Goal: Task Accomplishment & Management: Use online tool/utility

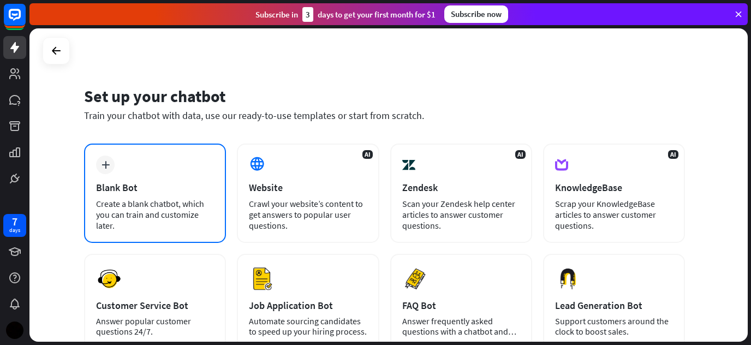
click at [146, 184] on div "Blank Bot" at bounding box center [155, 187] width 118 height 13
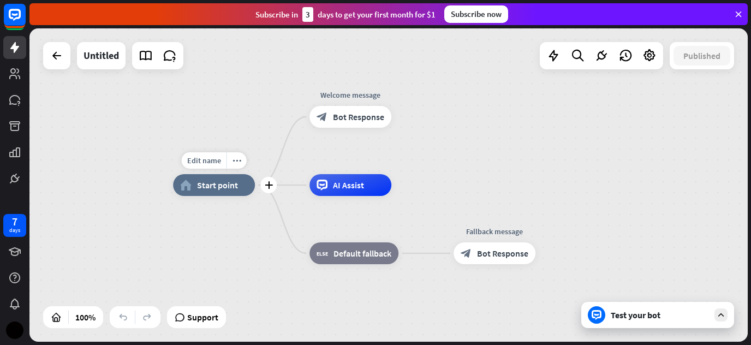
click at [201, 191] on div "home_2 Start point" at bounding box center [214, 185] width 82 height 22
click at [209, 160] on span "Edit name" at bounding box center [204, 161] width 34 height 10
type input "*"
type input "********"
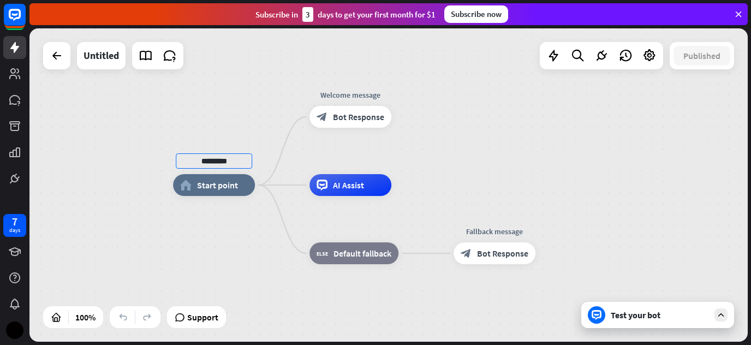
click at [244, 118] on div "******** home_2 Start point Welcome message block_bot_response Bot Response AI …" at bounding box center [388, 184] width 718 height 313
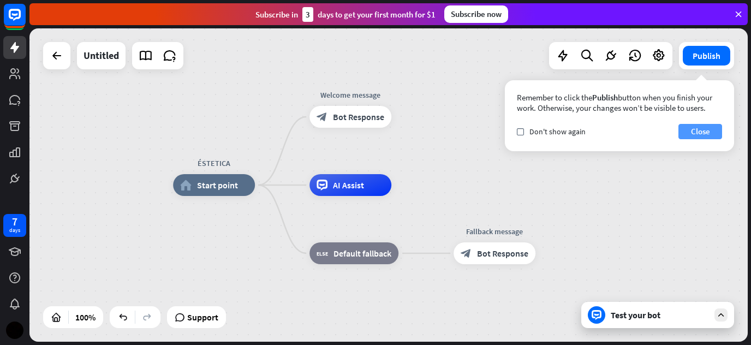
click at [702, 133] on button "Close" at bounding box center [701, 131] width 44 height 15
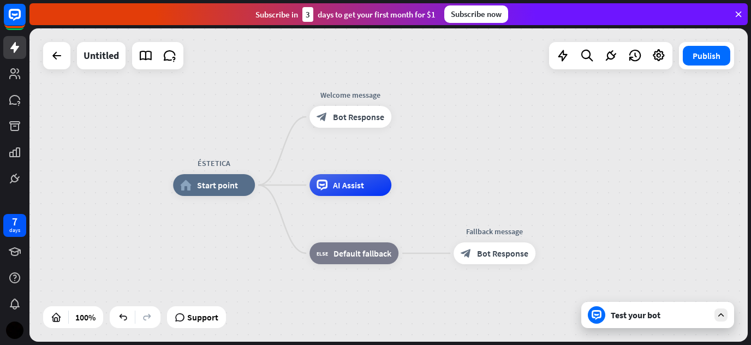
drag, startPoint x: 364, startPoint y: 150, endPoint x: 276, endPoint y: 161, distance: 88.0
click at [276, 161] on div "ÉSTETICA home_2 Start point Welcome message block_bot_response Bot Response AI …" at bounding box center [388, 184] width 718 height 313
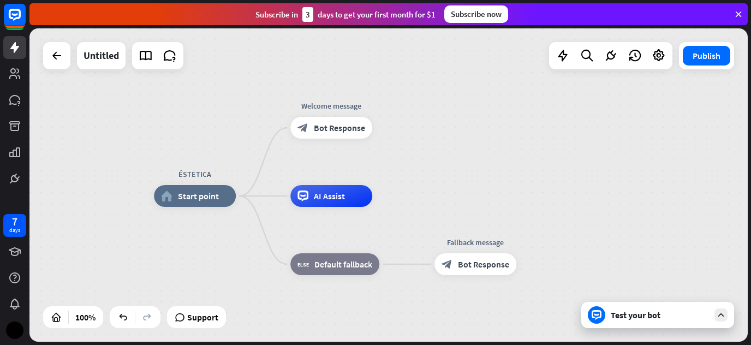
drag, startPoint x: 317, startPoint y: 146, endPoint x: 616, endPoint y: 115, distance: 301.4
click at [616, 115] on div "ÉSTETICA home_2 Start point Welcome message block_bot_response Bot Response AI …" at bounding box center [388, 184] width 718 height 313
click at [201, 170] on span "Edit name" at bounding box center [185, 172] width 34 height 10
type input "**********"
click at [245, 246] on div "**********" at bounding box center [388, 184] width 718 height 313
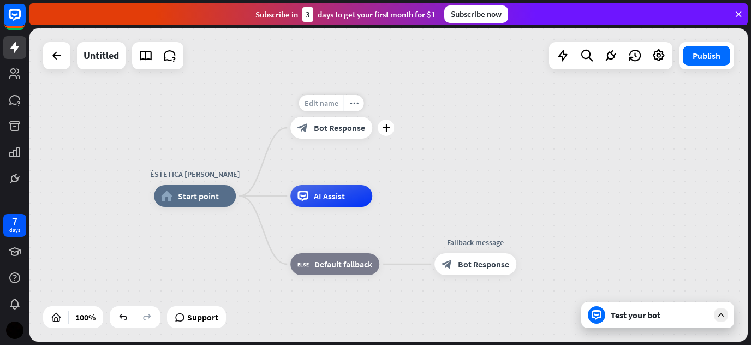
click at [322, 105] on span "Edit name" at bounding box center [322, 103] width 34 height 10
click at [513, 149] on div "**********" at bounding box center [388, 184] width 718 height 313
click at [352, 134] on div "block_bot_response Bot Response" at bounding box center [331, 128] width 82 height 22
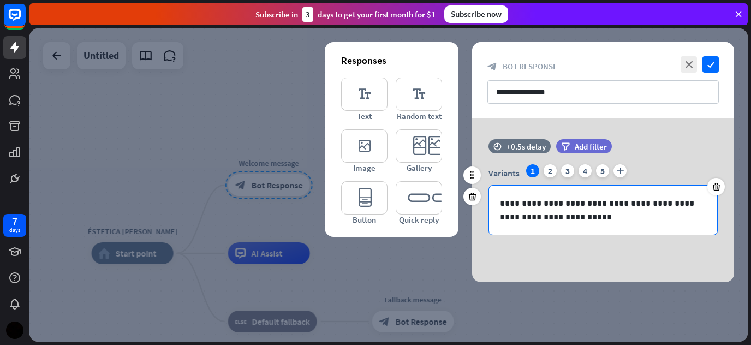
click at [567, 218] on p "**********" at bounding box center [603, 210] width 206 height 27
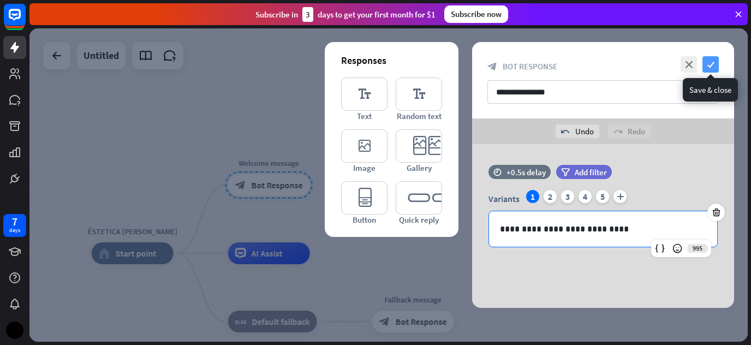
click at [718, 65] on icon "check" at bounding box center [711, 64] width 16 height 16
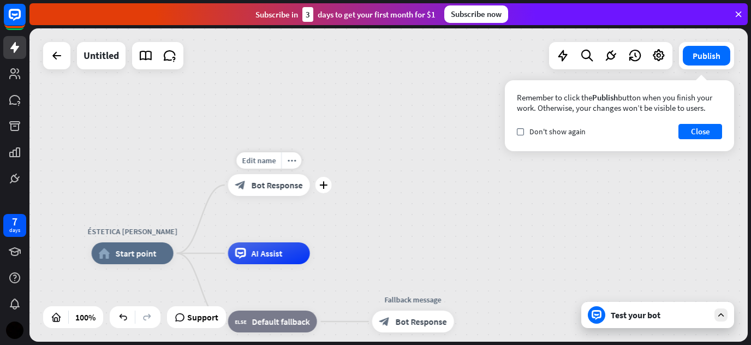
click at [266, 189] on span "Bot Response" at bounding box center [277, 185] width 51 height 11
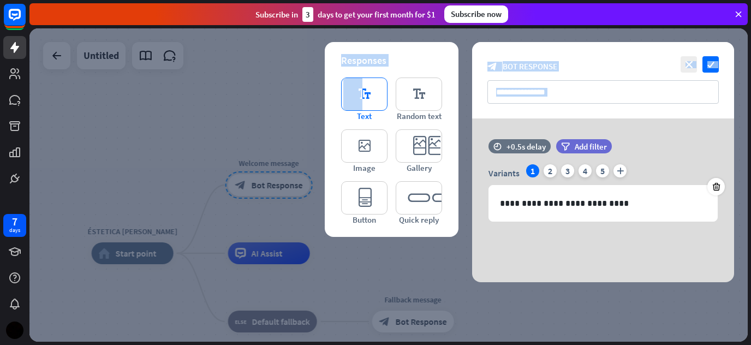
drag, startPoint x: 287, startPoint y: 158, endPoint x: 363, endPoint y: 91, distance: 100.9
click at [363, 91] on div "**********" at bounding box center [388, 184] width 718 height 313
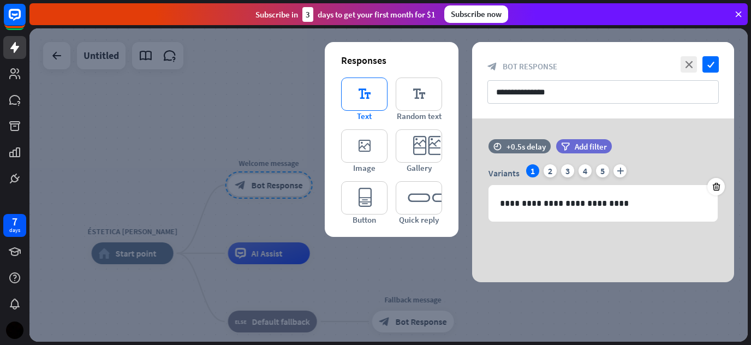
click at [363, 91] on icon "editor_text" at bounding box center [364, 94] width 46 height 33
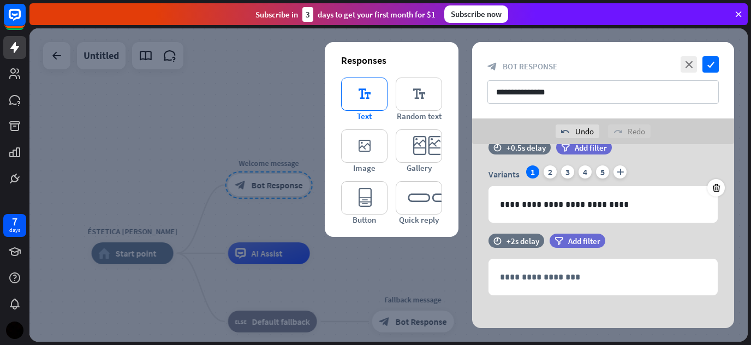
scroll to position [30, 0]
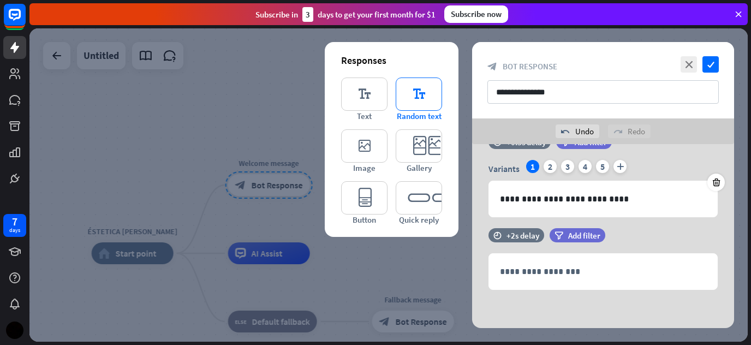
click at [425, 80] on icon "editor_text" at bounding box center [419, 94] width 46 height 33
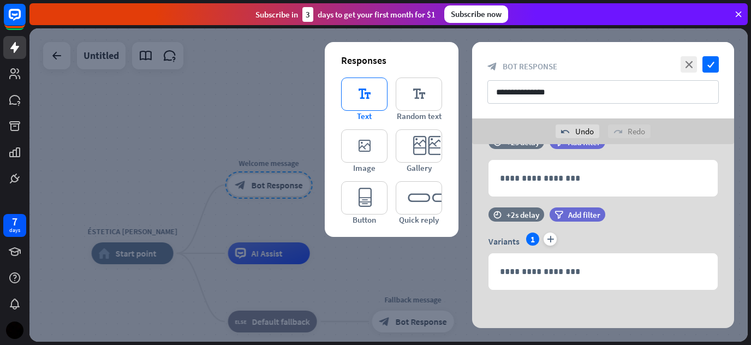
scroll to position [0, 0]
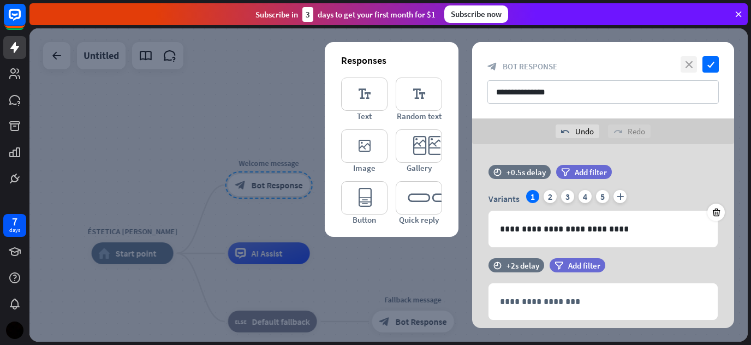
click at [686, 66] on icon "close" at bounding box center [689, 64] width 16 height 16
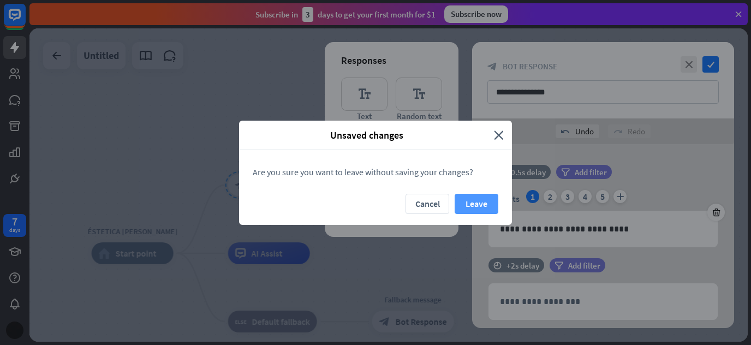
click at [464, 207] on button "Leave" at bounding box center [477, 204] width 44 height 20
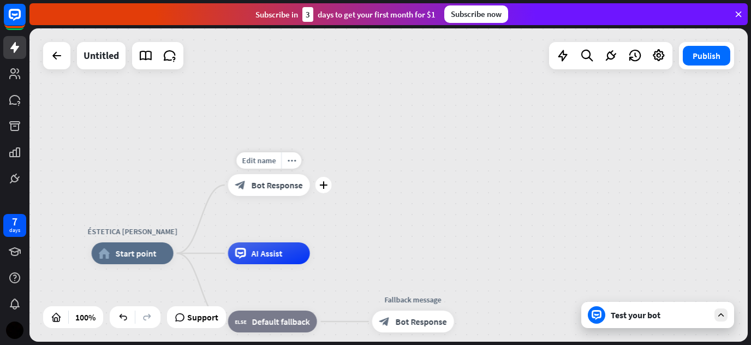
click at [290, 183] on span "Bot Response" at bounding box center [277, 185] width 51 height 11
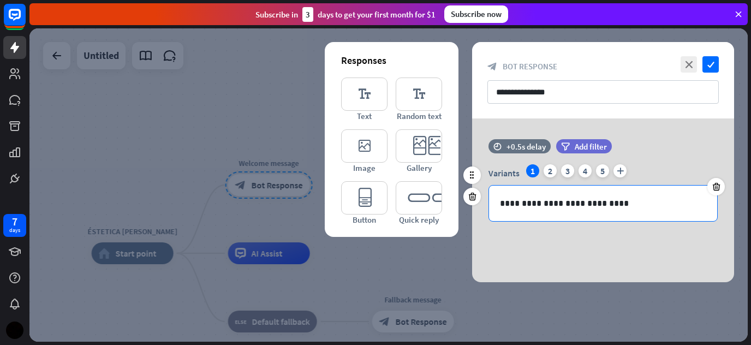
click at [617, 200] on p "**********" at bounding box center [603, 204] width 206 height 14
click at [679, 225] on icon at bounding box center [677, 222] width 11 height 11
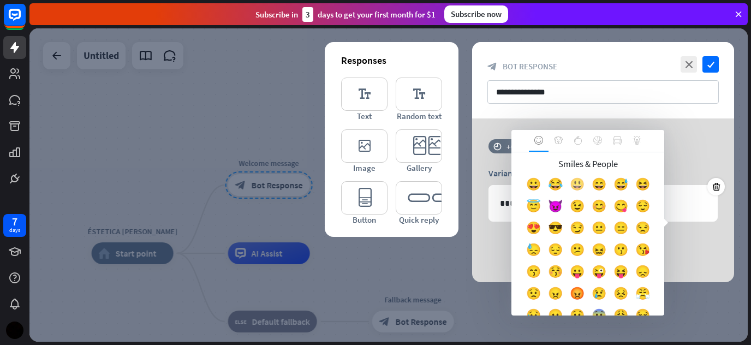
click at [587, 183] on div "😃" at bounding box center [577, 187] width 22 height 22
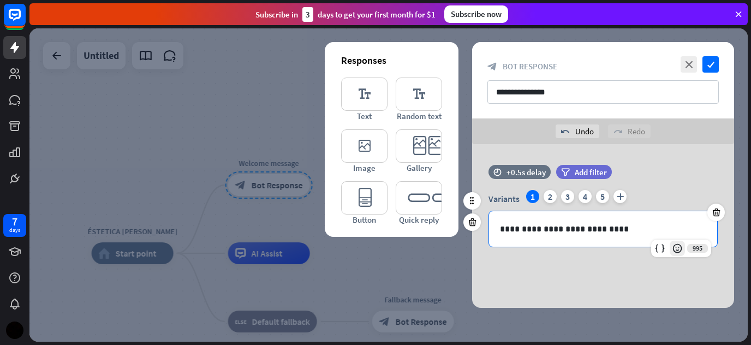
click at [679, 254] on div at bounding box center [677, 248] width 15 height 15
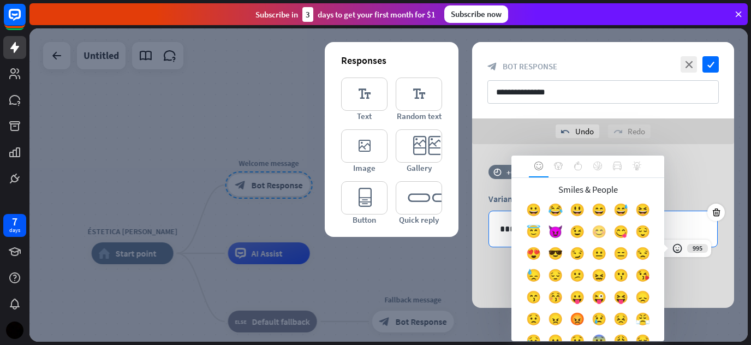
drag, startPoint x: 664, startPoint y: 243, endPoint x: 629, endPoint y: 227, distance: 38.1
click at [629, 227] on body "7 days close Product Help First steps Get started with ChatBot Help Center Foll…" at bounding box center [375, 172] width 751 height 345
click at [610, 241] on div "😊" at bounding box center [599, 234] width 22 height 22
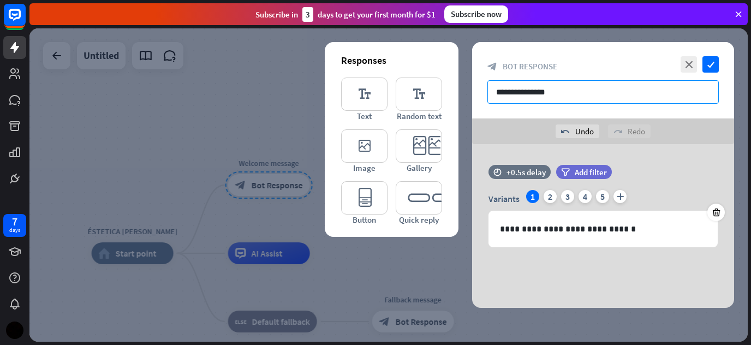
click at [606, 88] on input "**********" at bounding box center [603, 91] width 231 height 23
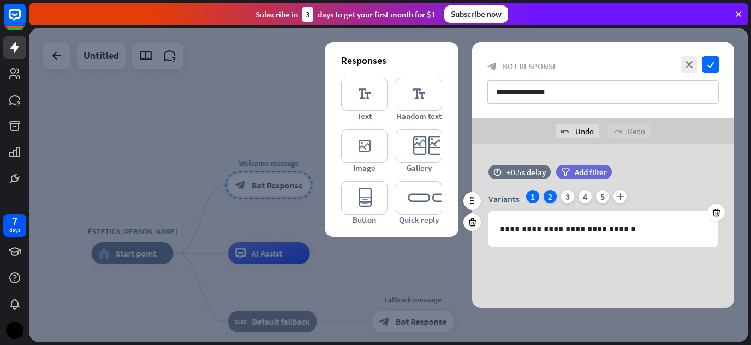
click at [549, 198] on div "2" at bounding box center [550, 196] width 13 height 13
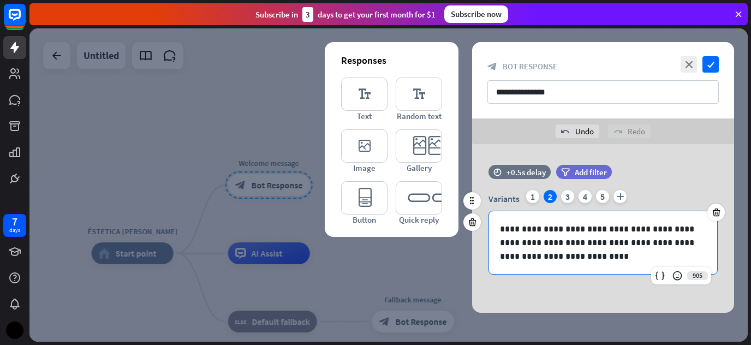
click at [553, 254] on p "**********" at bounding box center [603, 242] width 206 height 41
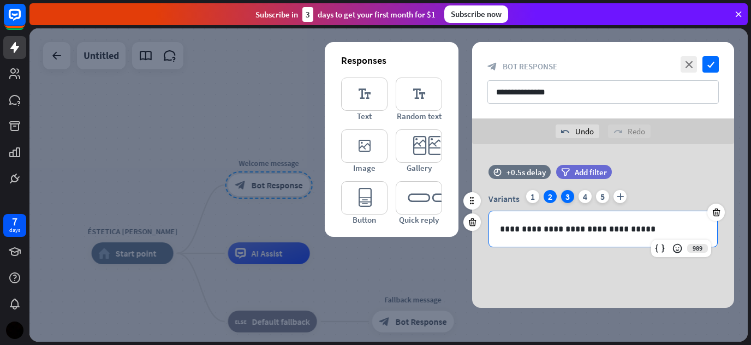
click at [567, 200] on div "3" at bounding box center [567, 196] width 13 height 13
click at [696, 229] on p "**********" at bounding box center [603, 229] width 206 height 14
click at [482, 330] on div at bounding box center [388, 184] width 718 height 313
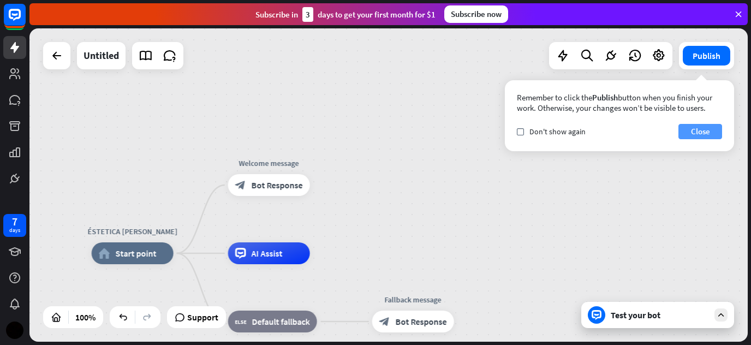
click at [701, 131] on button "Close" at bounding box center [701, 131] width 44 height 15
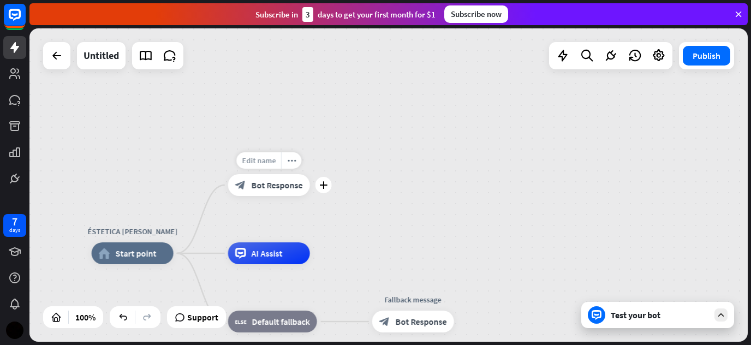
click at [256, 161] on span "Edit name" at bounding box center [259, 161] width 34 height 10
click at [288, 185] on span "Bot Response" at bounding box center [277, 185] width 51 height 11
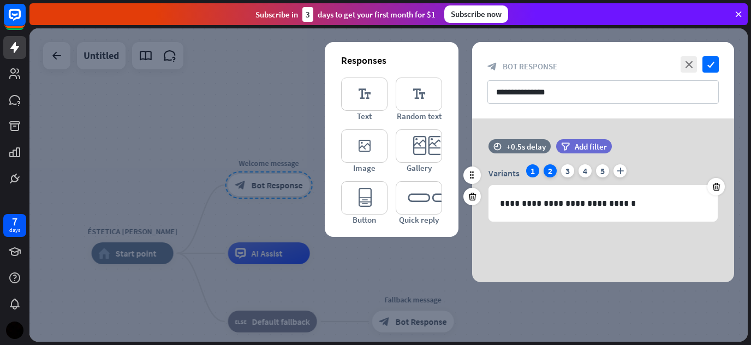
click at [549, 168] on div "2" at bounding box center [550, 170] width 13 height 13
click at [572, 173] on div "3" at bounding box center [567, 170] width 13 height 13
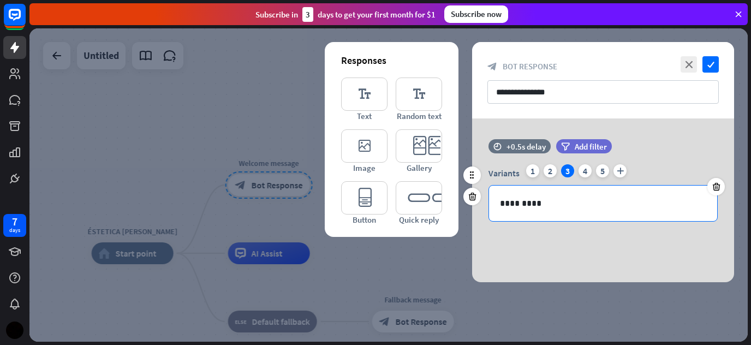
click at [539, 205] on p "*********" at bounding box center [603, 204] width 206 height 14
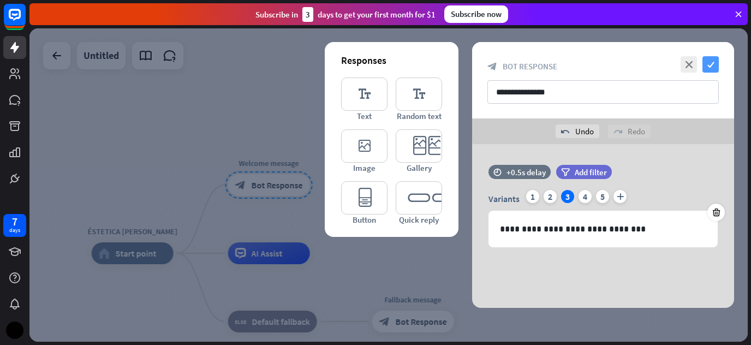
click at [714, 60] on icon "check" at bounding box center [711, 64] width 16 height 16
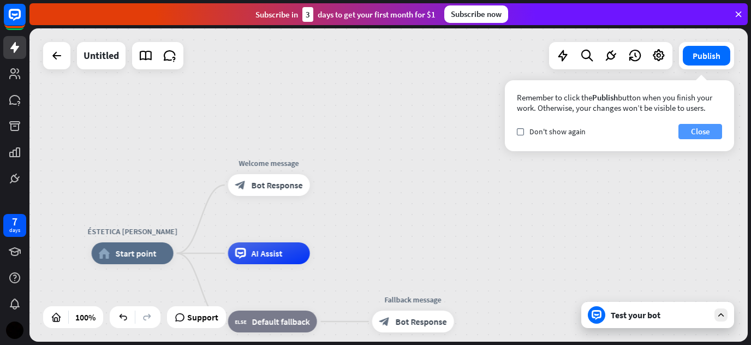
click at [703, 130] on button "Close" at bounding box center [701, 131] width 44 height 15
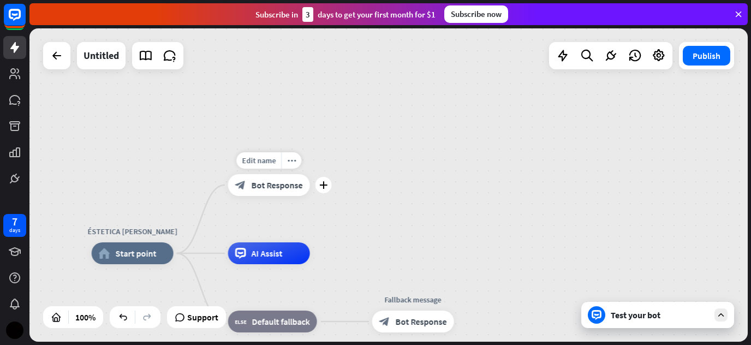
click at [270, 183] on span "Bot Response" at bounding box center [277, 185] width 51 height 11
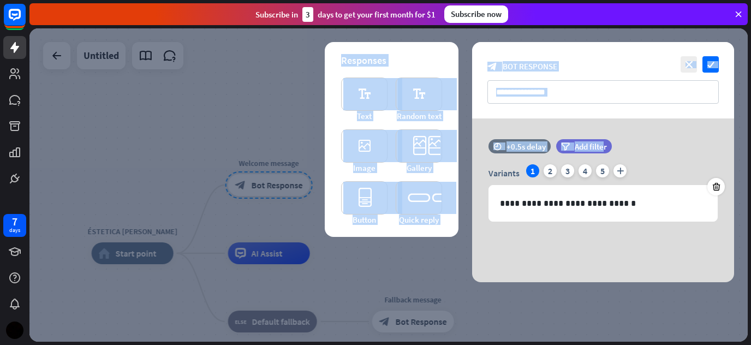
drag, startPoint x: 613, startPoint y: 133, endPoint x: 748, endPoint y: 43, distance: 162.5
click at [748, 43] on div "ÉSTETICA [PERSON_NAME] home_2 Start point Welcome message block_bot_response Bo…" at bounding box center [390, 186] width 722 height 317
click at [716, 68] on icon "check" at bounding box center [711, 64] width 16 height 16
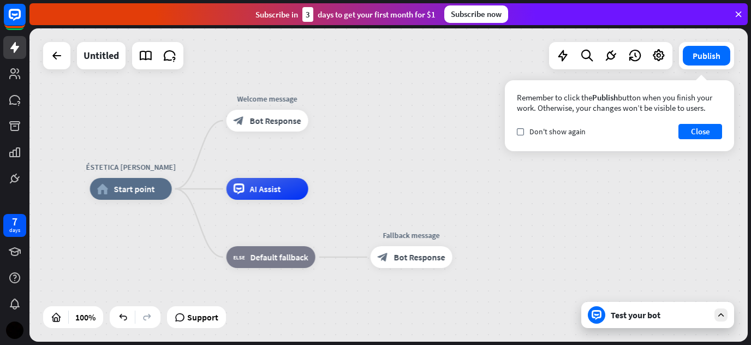
drag, startPoint x: 541, startPoint y: 172, endPoint x: 537, endPoint y: 108, distance: 64.6
click at [537, 108] on div "ÉSTETICA [PERSON_NAME] home_2 Start point Welcome message block_bot_response Bo…" at bounding box center [388, 184] width 718 height 313
click at [708, 128] on button "Close" at bounding box center [701, 131] width 44 height 15
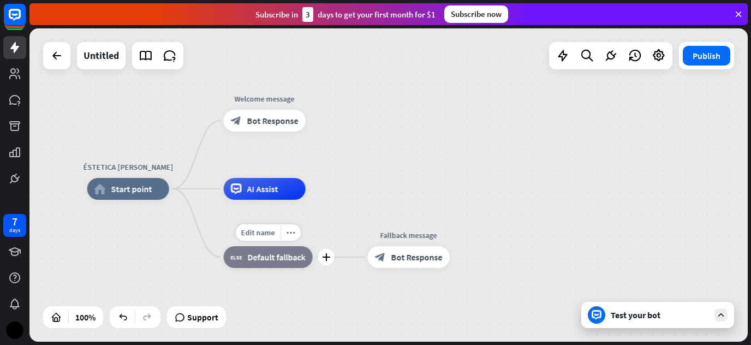
click at [271, 259] on span "Default fallback" at bounding box center [277, 257] width 58 height 11
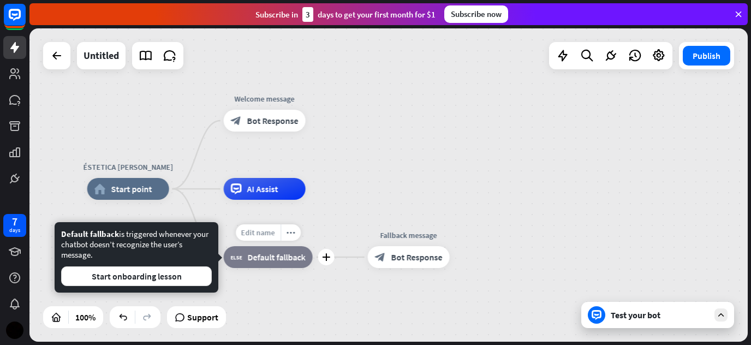
click at [268, 233] on span "Edit name" at bounding box center [258, 233] width 34 height 10
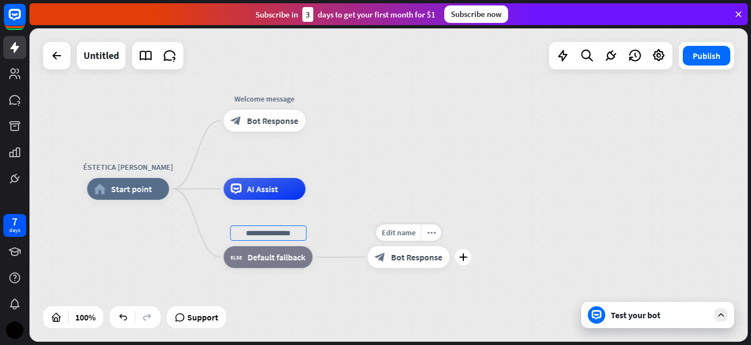
click at [406, 260] on span "Bot Response" at bounding box center [416, 257] width 51 height 11
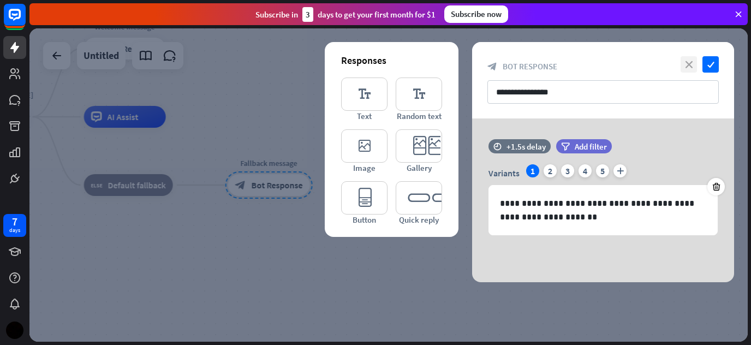
click at [685, 61] on icon "close" at bounding box center [689, 64] width 16 height 16
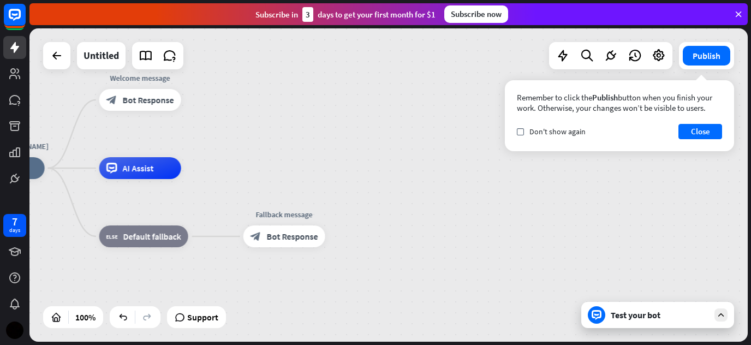
drag, startPoint x: 332, startPoint y: 118, endPoint x: 353, endPoint y: 188, distance: 73.1
click at [353, 188] on div "ÉSTETICA [PERSON_NAME] home_2 Start point Welcome message block_bot_response Bo…" at bounding box center [322, 324] width 718 height 313
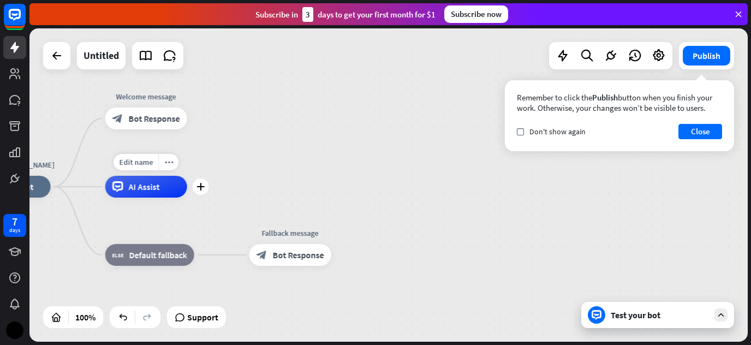
click at [125, 188] on div "AI Assist" at bounding box center [146, 187] width 82 height 22
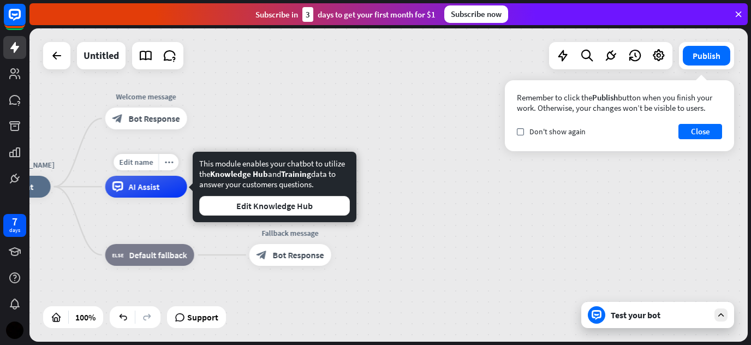
drag, startPoint x: 125, startPoint y: 188, endPoint x: 219, endPoint y: 227, distance: 101.4
click at [217, 224] on div "ÉSTETICA [PERSON_NAME] home_2 Start point Welcome message block_bot_response Bo…" at bounding box center [328, 343] width 718 height 313
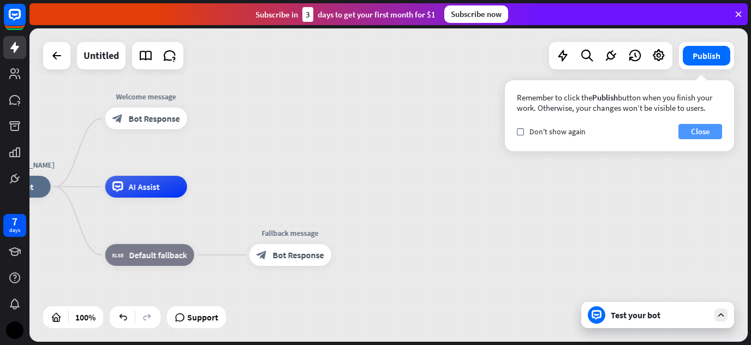
click at [686, 136] on button "Close" at bounding box center [701, 131] width 44 height 15
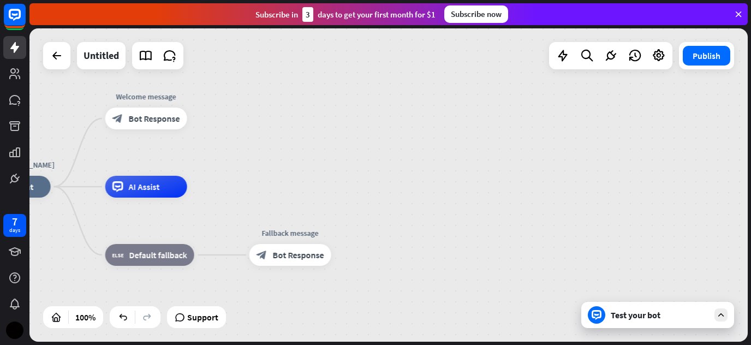
click at [526, 171] on div "ÉSTETICA [PERSON_NAME] home_2 Start point Welcome message block_bot_response Bo…" at bounding box center [388, 184] width 718 height 313
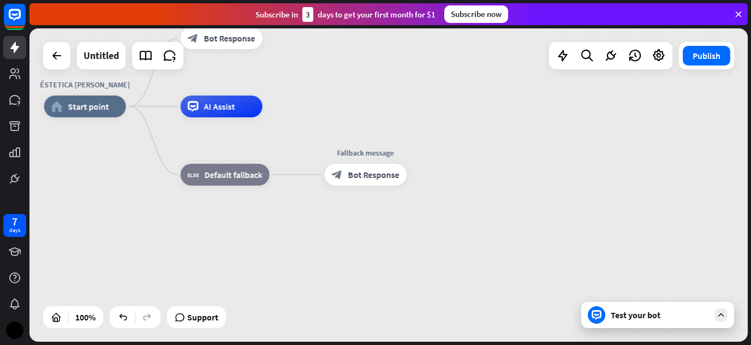
drag, startPoint x: 520, startPoint y: 169, endPoint x: 602, endPoint y: 91, distance: 113.1
click at [602, 91] on div "ÉSTETICA [PERSON_NAME] home_2 Start point Welcome message block_bot_response Bo…" at bounding box center [388, 184] width 718 height 313
click at [377, 171] on span "Bot Response" at bounding box center [373, 174] width 51 height 11
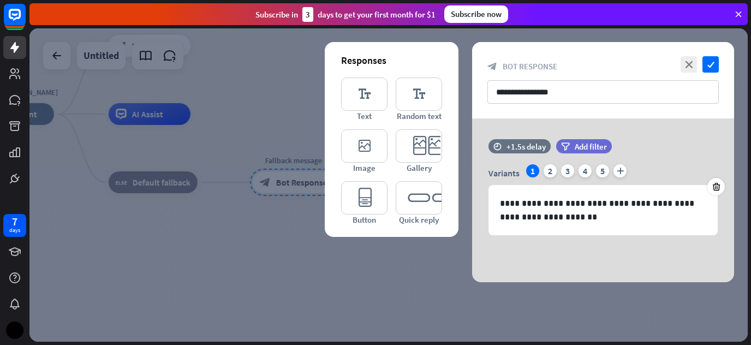
click at [377, 171] on div "editor_image Image" at bounding box center [364, 151] width 46 height 44
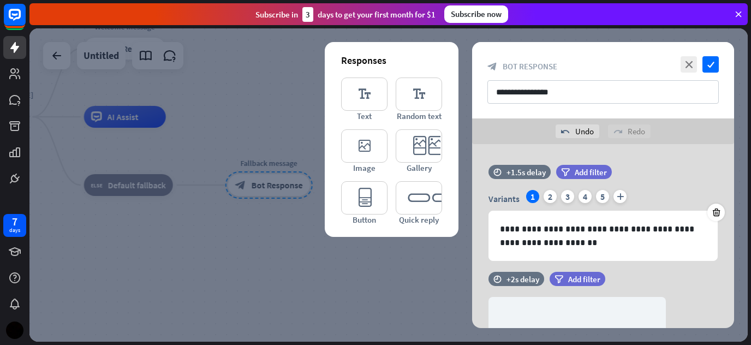
click at [377, 171] on div "editor_image Image" at bounding box center [364, 151] width 46 height 44
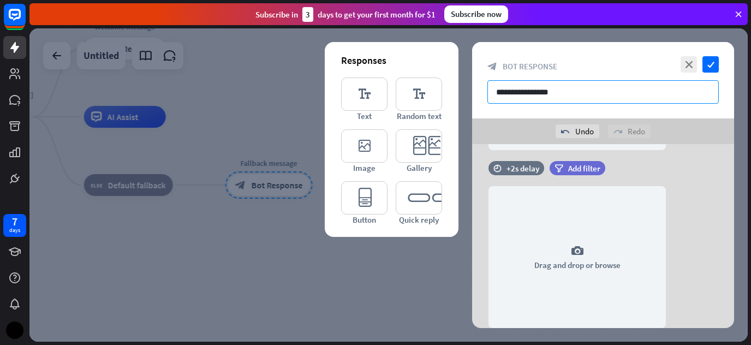
scroll to position [306, 0]
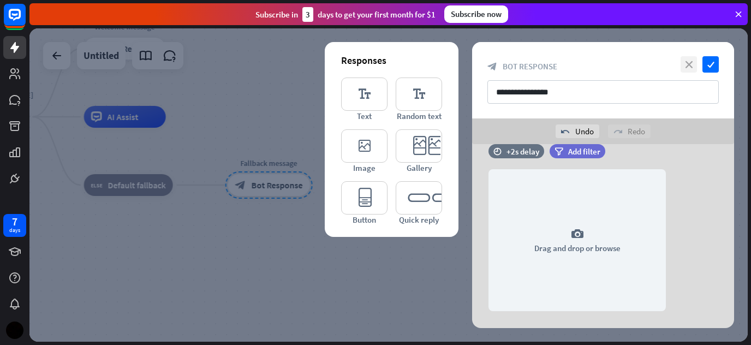
click at [685, 63] on icon "close" at bounding box center [689, 64] width 16 height 16
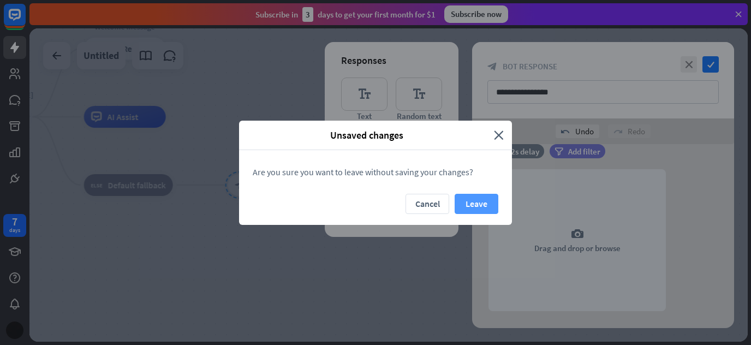
click at [478, 195] on button "Leave" at bounding box center [477, 204] width 44 height 20
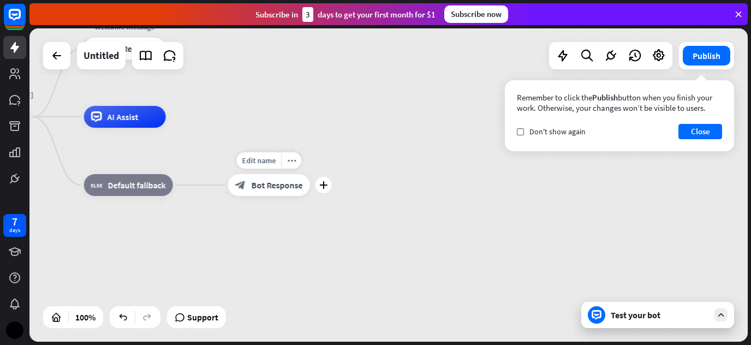
click at [292, 186] on span "Bot Response" at bounding box center [277, 185] width 51 height 11
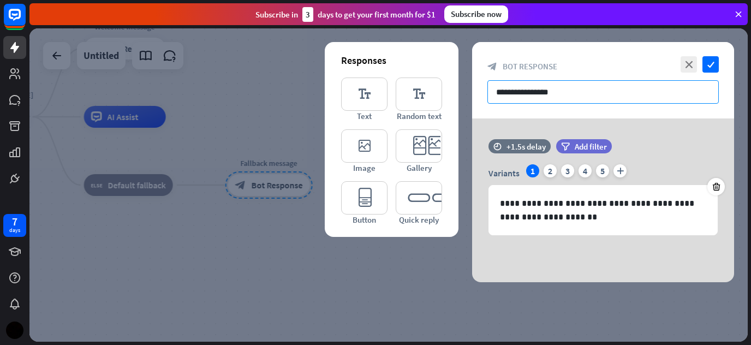
click at [563, 92] on input "**********" at bounding box center [603, 91] width 231 height 23
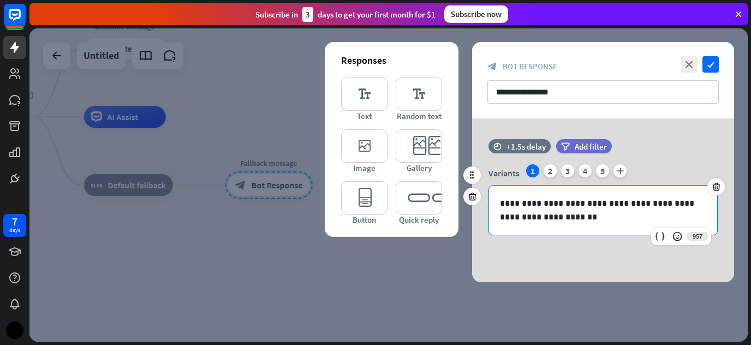
click at [561, 219] on p "**********" at bounding box center [603, 210] width 206 height 27
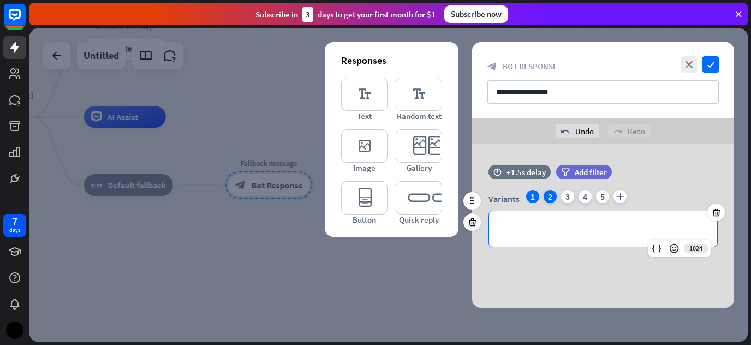
click at [550, 200] on div "2" at bounding box center [550, 196] width 13 height 13
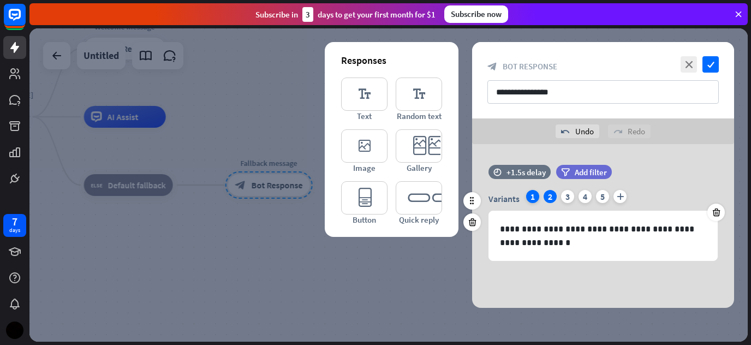
click at [532, 195] on div "1" at bounding box center [532, 196] width 13 height 13
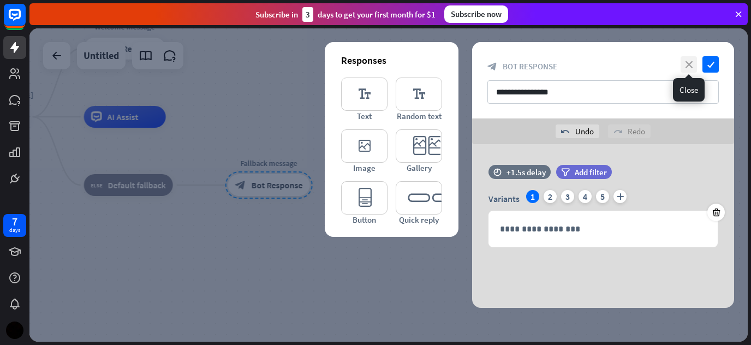
click at [690, 65] on icon "close" at bounding box center [689, 64] width 16 height 16
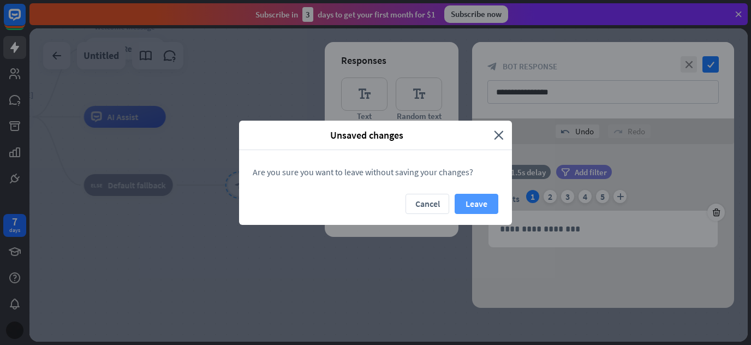
click at [475, 196] on button "Leave" at bounding box center [477, 204] width 44 height 20
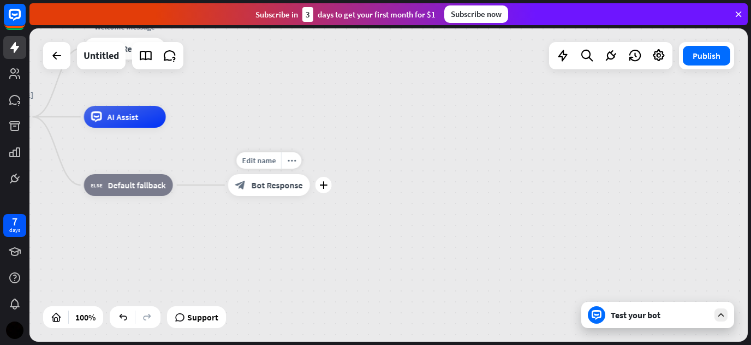
click at [282, 194] on div "block_bot_response Bot Response" at bounding box center [269, 185] width 82 height 22
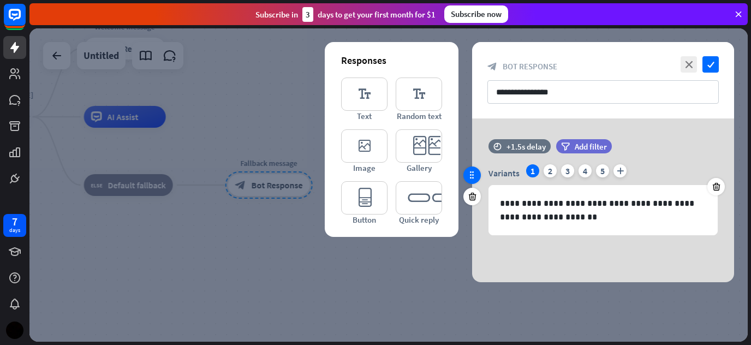
click at [474, 174] on icon at bounding box center [472, 175] width 10 height 10
click at [471, 177] on icon at bounding box center [472, 175] width 10 height 10
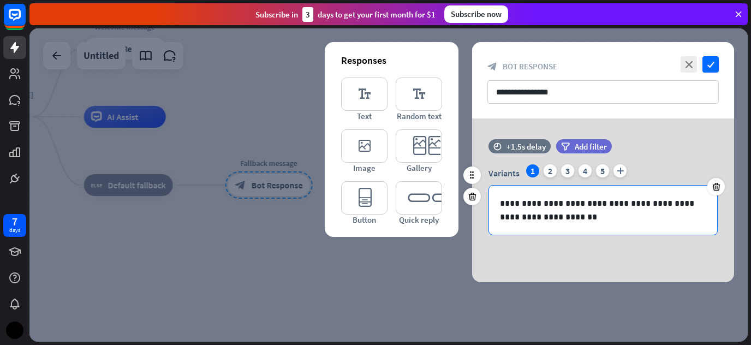
click at [528, 208] on p "**********" at bounding box center [603, 210] width 206 height 27
click at [566, 215] on p "**********" at bounding box center [603, 210] width 206 height 27
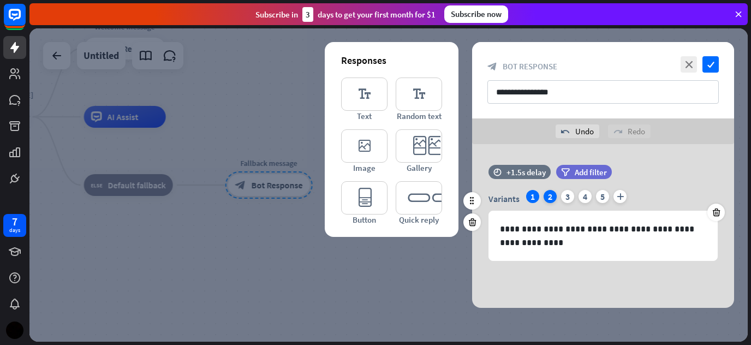
click at [551, 199] on div "2" at bounding box center [550, 196] width 13 height 13
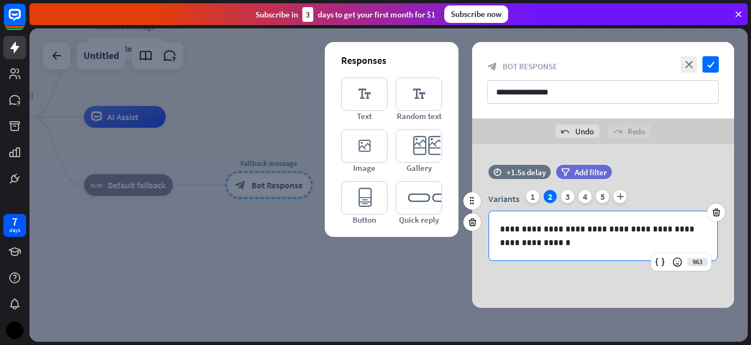
click at [526, 246] on p "**********" at bounding box center [603, 235] width 206 height 27
drag, startPoint x: 526, startPoint y: 246, endPoint x: 549, endPoint y: 298, distance: 56.9
click at [549, 298] on div "**********" at bounding box center [603, 226] width 262 height 164
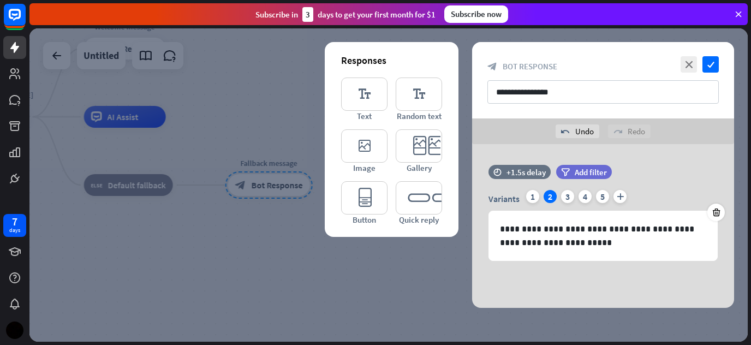
click at [549, 298] on div "**********" at bounding box center [603, 226] width 262 height 164
click at [567, 203] on div "Variants 1 2 3 4 5 plus" at bounding box center [603, 198] width 229 height 17
drag, startPoint x: 567, startPoint y: 203, endPoint x: 567, endPoint y: 194, distance: 8.7
click at [567, 194] on div "Variants 1 2 3 4 5 plus" at bounding box center [603, 198] width 229 height 17
click at [567, 194] on div "3" at bounding box center [567, 196] width 13 height 13
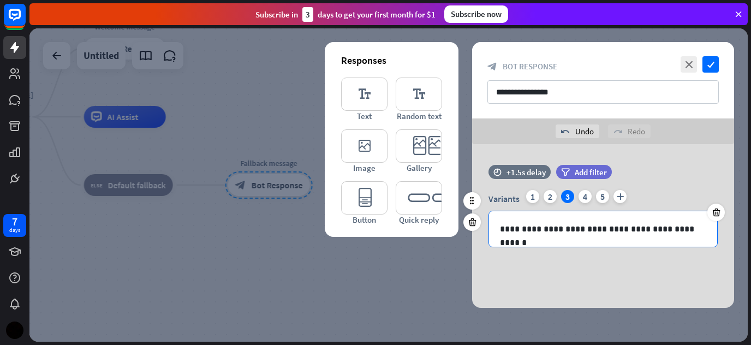
click at [685, 234] on p "**********" at bounding box center [603, 229] width 206 height 14
click at [688, 233] on p "**********" at bounding box center [603, 229] width 206 height 14
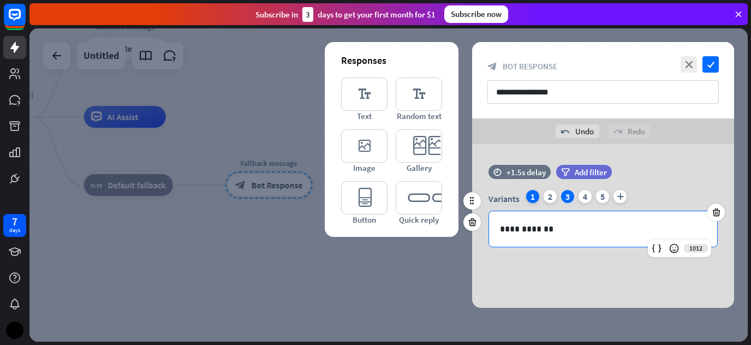
click at [537, 199] on div "1" at bounding box center [532, 196] width 13 height 13
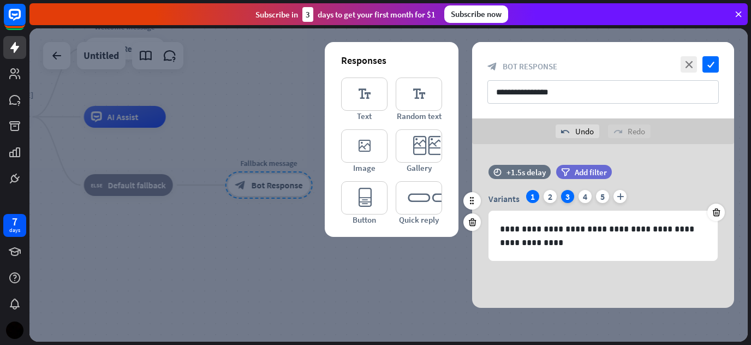
click at [568, 198] on div "3" at bounding box center [567, 196] width 13 height 13
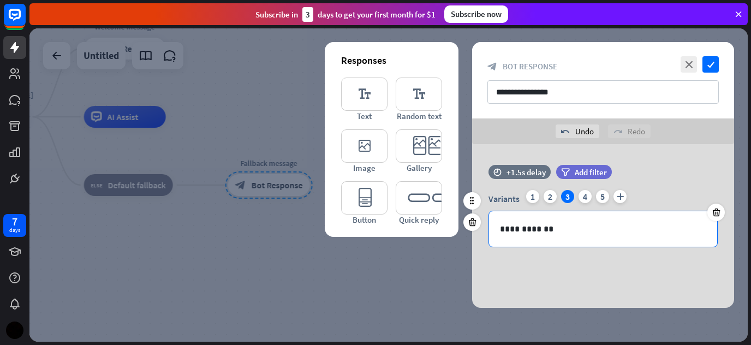
click at [550, 230] on p "**********" at bounding box center [603, 229] width 206 height 14
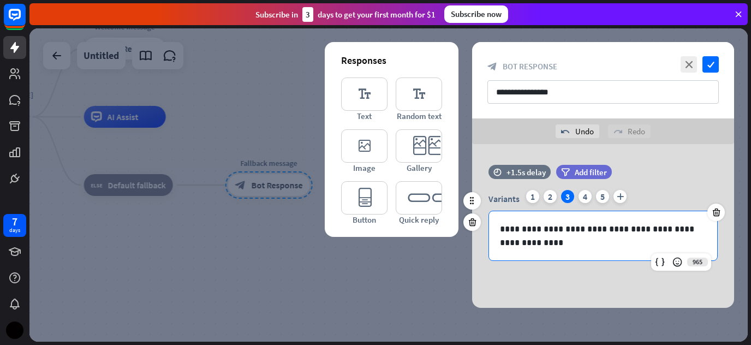
click at [534, 230] on p "**********" at bounding box center [603, 235] width 206 height 27
click at [596, 230] on p "**********" at bounding box center [603, 235] width 206 height 27
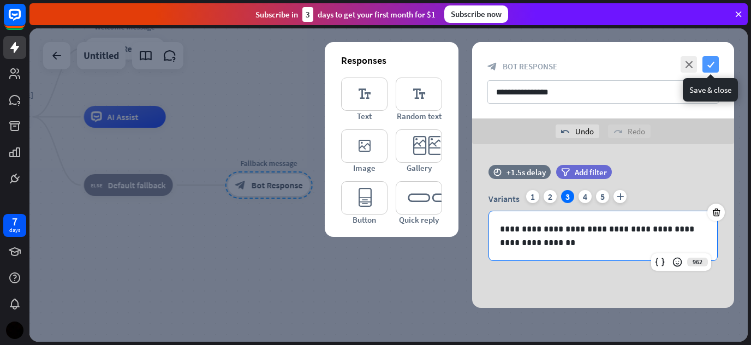
click at [715, 66] on icon "check" at bounding box center [711, 64] width 16 height 16
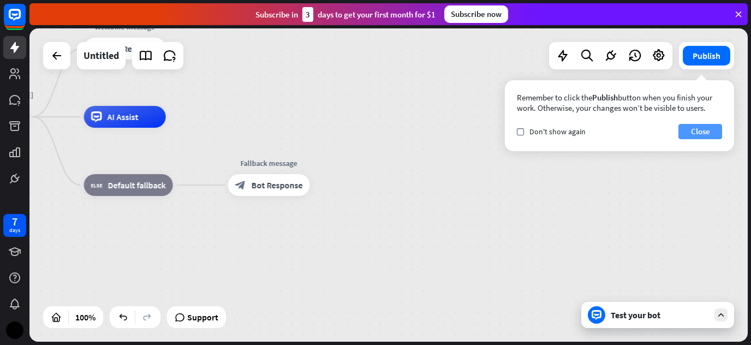
click at [691, 138] on button "Close" at bounding box center [701, 131] width 44 height 15
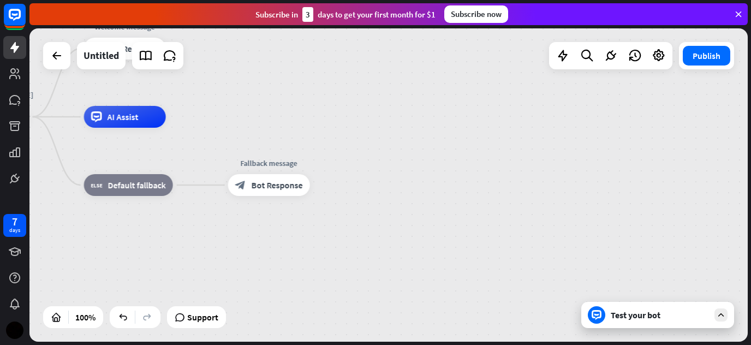
click at [719, 314] on icon at bounding box center [721, 315] width 10 height 10
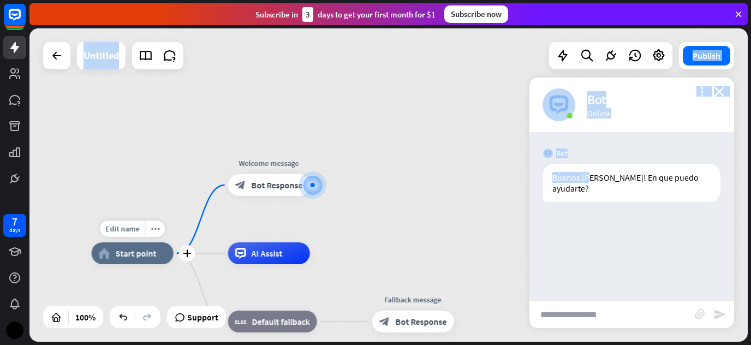
drag, startPoint x: 588, startPoint y: 174, endPoint x: 142, endPoint y: 262, distance: 454.1
click at [142, 262] on div "Edit name more_horiz plus home_2 Start point Welcome message block_bot_response…" at bounding box center [388, 184] width 718 height 313
click at [142, 262] on div "home_2 Start point" at bounding box center [133, 253] width 82 height 22
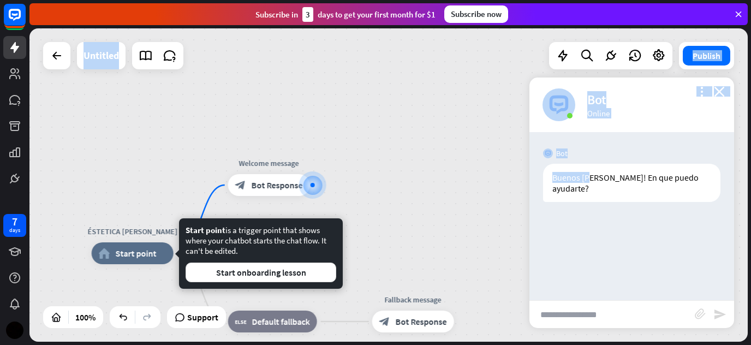
click at [371, 206] on div "ÉSTETICA [PERSON_NAME] home_2 Start point Welcome message block_bot_response Bo…" at bounding box center [388, 184] width 718 height 313
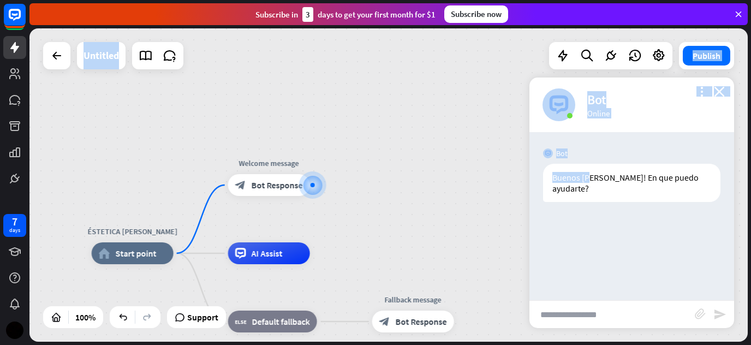
click at [415, 186] on div "ÉSTETICA [PERSON_NAME] home_2 Start point Welcome message block_bot_response Bo…" at bounding box center [388, 184] width 718 height 313
click at [718, 97] on div "Bot" at bounding box center [654, 99] width 134 height 17
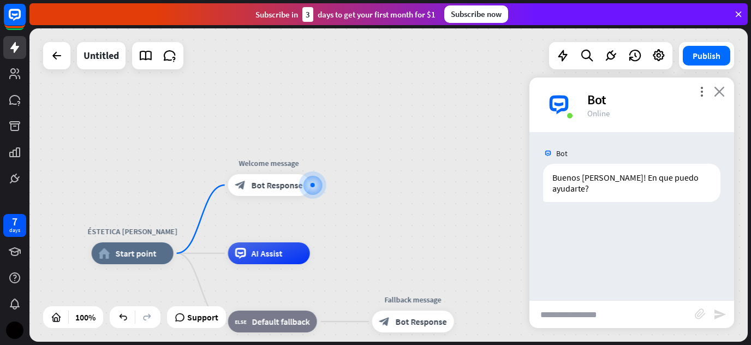
click at [718, 94] on icon "close" at bounding box center [719, 91] width 11 height 10
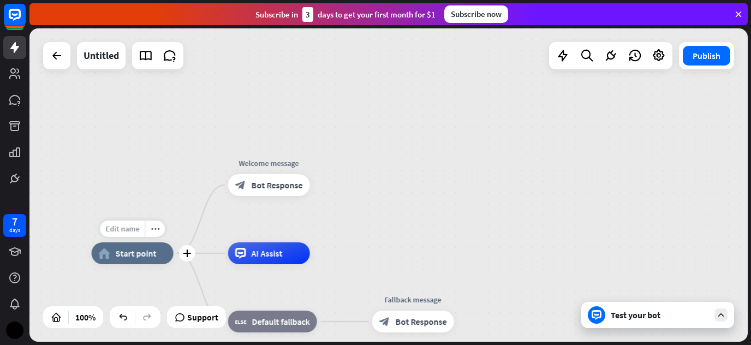
click at [133, 234] on div "Edit name" at bounding box center [122, 229] width 45 height 16
click at [151, 255] on span "Start point" at bounding box center [136, 253] width 41 height 11
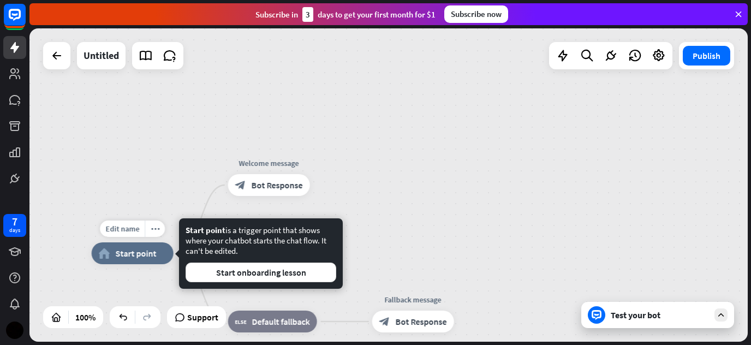
click at [151, 255] on span "Start point" at bounding box center [136, 253] width 41 height 11
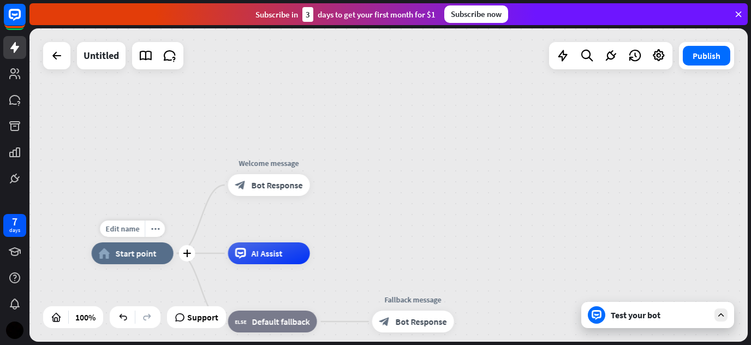
click at [151, 255] on span "Start point" at bounding box center [136, 253] width 41 height 11
click at [153, 225] on icon "more_horiz" at bounding box center [155, 229] width 9 height 8
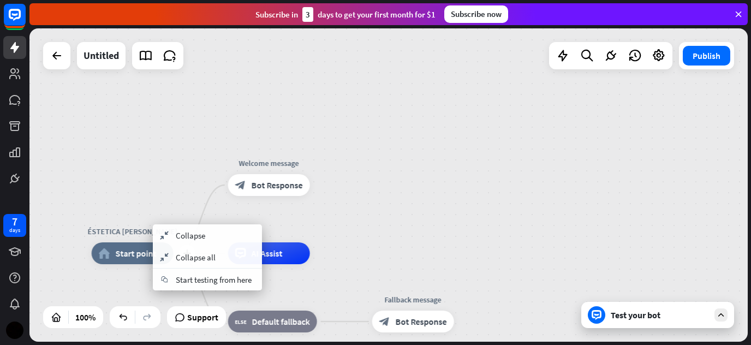
click at [129, 242] on div "plus ÉSTETICA [PERSON_NAME] home_2 Start point" at bounding box center [133, 253] width 82 height 22
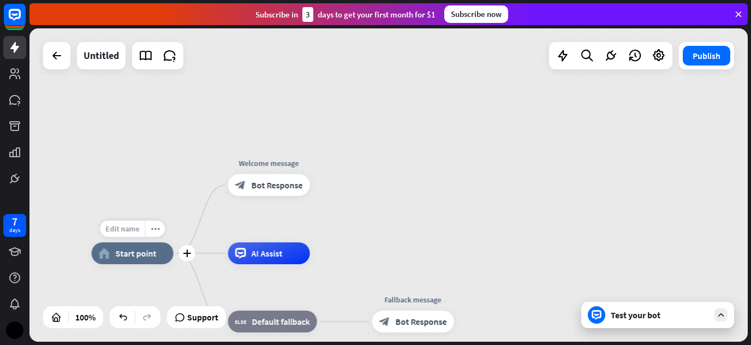
click at [129, 224] on span "Edit name" at bounding box center [122, 229] width 34 height 10
click at [399, 106] on div "**********" at bounding box center [388, 184] width 718 height 313
click at [276, 185] on span "Bot Response" at bounding box center [277, 185] width 51 height 11
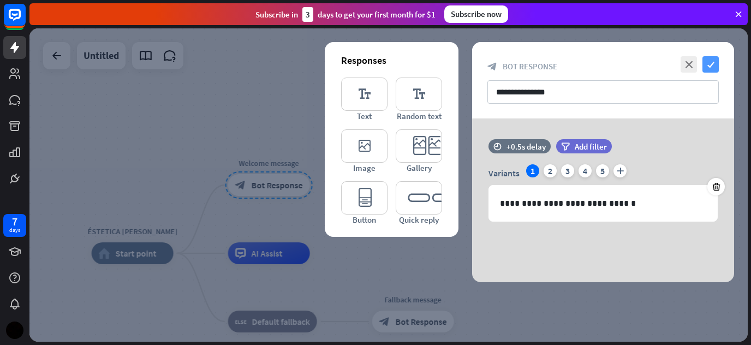
click at [712, 64] on icon "check" at bounding box center [711, 64] width 16 height 16
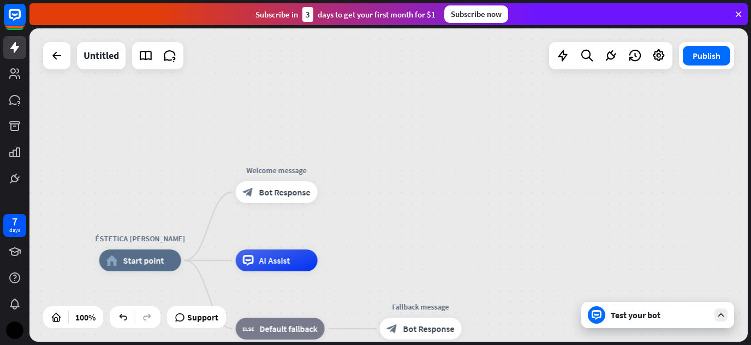
drag, startPoint x: 681, startPoint y: 295, endPoint x: 691, endPoint y: 305, distance: 13.9
click at [691, 305] on div "ÉSTETICA [PERSON_NAME] home_2 Start point Welcome message block_bot_response Bo…" at bounding box center [388, 184] width 718 height 313
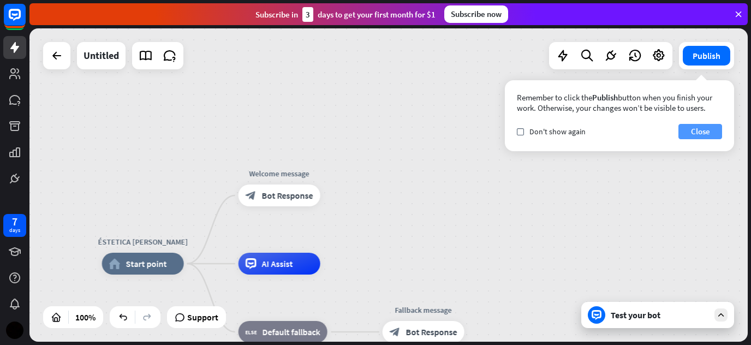
click at [711, 133] on button "Close" at bounding box center [701, 131] width 44 height 15
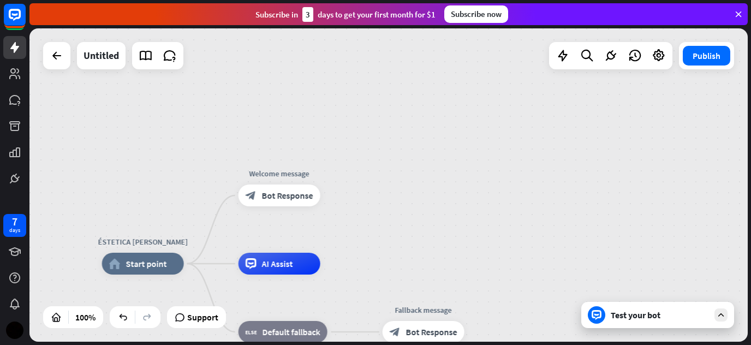
click at [722, 312] on icon at bounding box center [721, 315] width 10 height 10
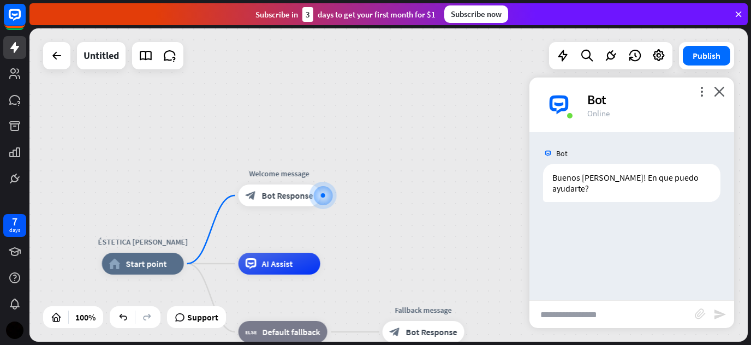
click at [627, 312] on input "text" at bounding box center [612, 314] width 165 height 27
type input "***"
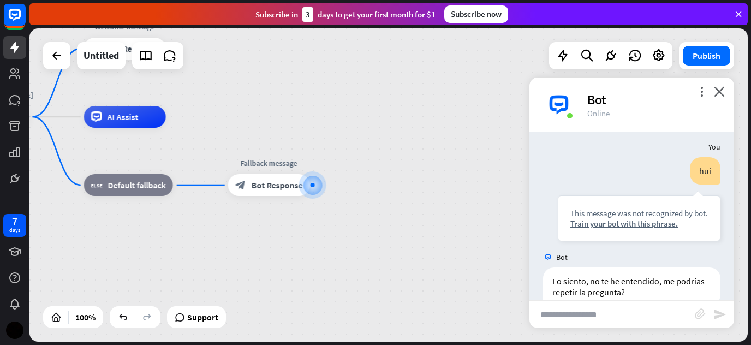
scroll to position [82, 0]
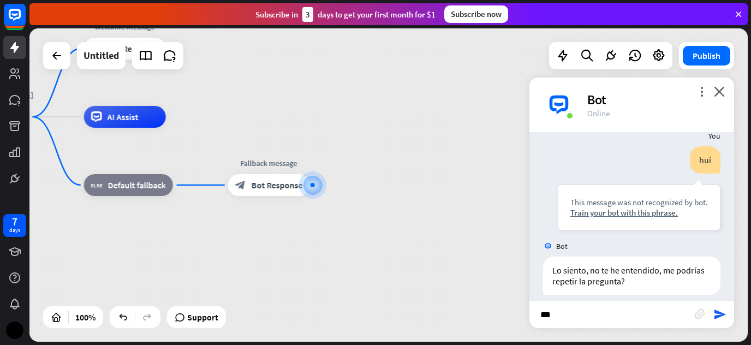
type input "****"
click at [718, 97] on div "Bot" at bounding box center [654, 99] width 134 height 17
click at [720, 96] on icon "close" at bounding box center [719, 91] width 11 height 10
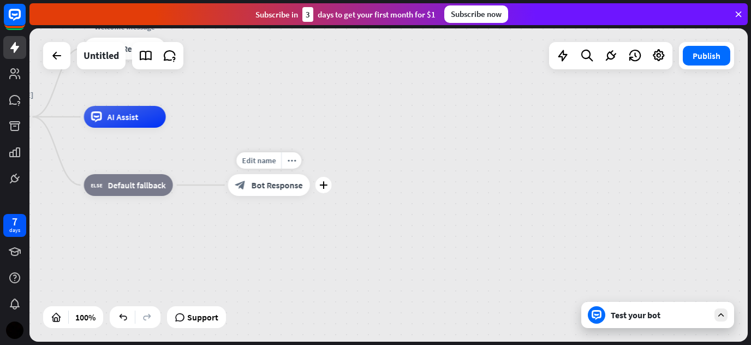
click at [268, 186] on span "Bot Response" at bounding box center [277, 185] width 51 height 11
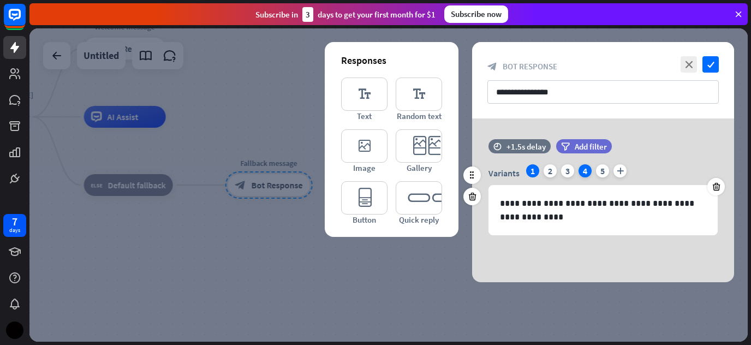
click at [585, 176] on div "4" at bounding box center [585, 170] width 13 height 13
click at [718, 192] on div at bounding box center [716, 186] width 17 height 17
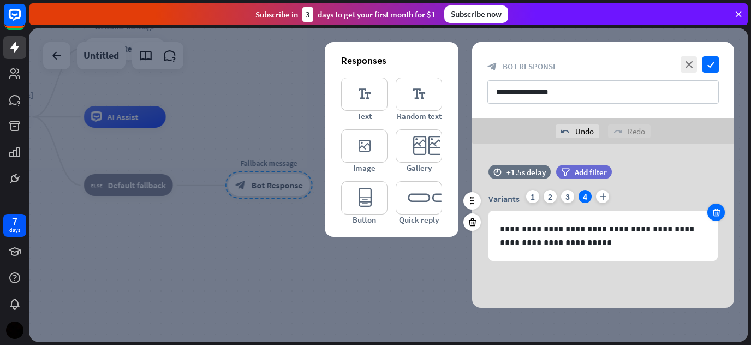
click at [721, 211] on icon at bounding box center [716, 212] width 10 height 10
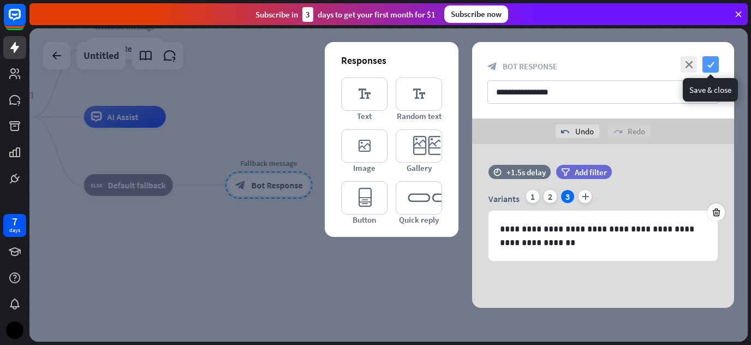
click at [718, 61] on icon "check" at bounding box center [711, 64] width 16 height 16
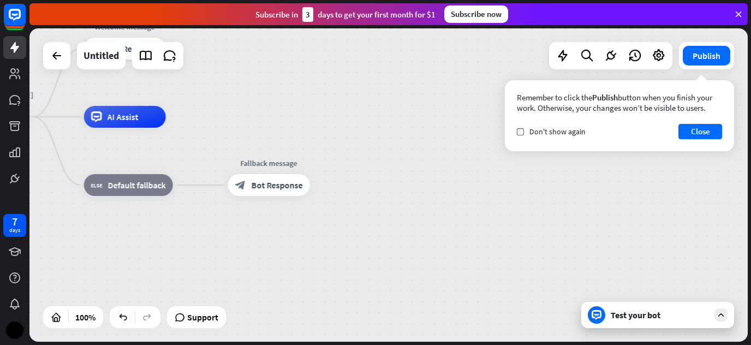
drag, startPoint x: 646, startPoint y: 132, endPoint x: 619, endPoint y: 146, distance: 31.0
click at [619, 146] on div "Remember to click the Publish button when you finish your work. Otherwise, your…" at bounding box center [619, 115] width 229 height 71
click at [711, 129] on button "Close" at bounding box center [701, 131] width 44 height 15
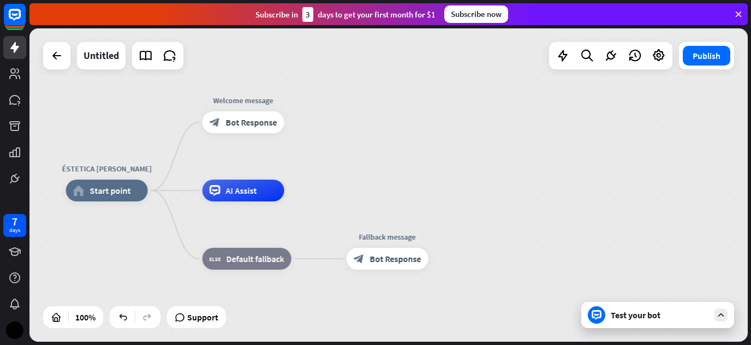
drag, startPoint x: 609, startPoint y: 181, endPoint x: 739, endPoint y: 268, distance: 156.4
click at [739, 268] on div "ÉSTETICA [PERSON_NAME] home_2 Start point Welcome message block_bot_response Bo…" at bounding box center [425, 347] width 718 height 313
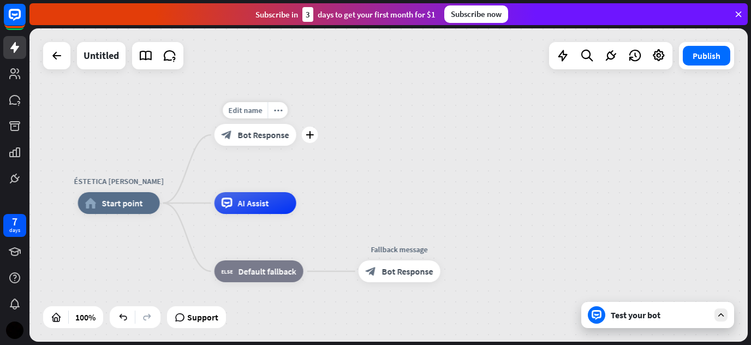
click at [285, 136] on span "Bot Response" at bounding box center [263, 134] width 51 height 11
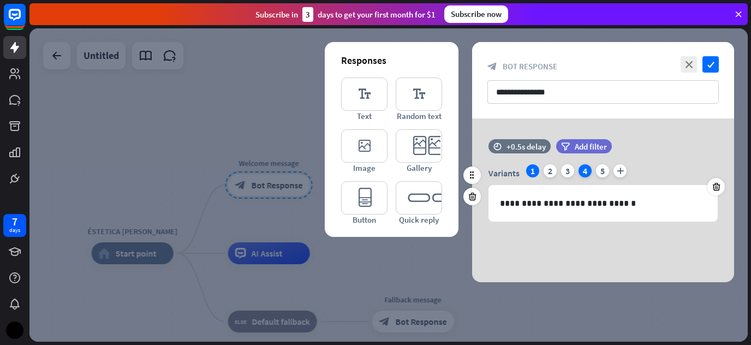
click at [585, 172] on div "4" at bounding box center [585, 170] width 13 height 13
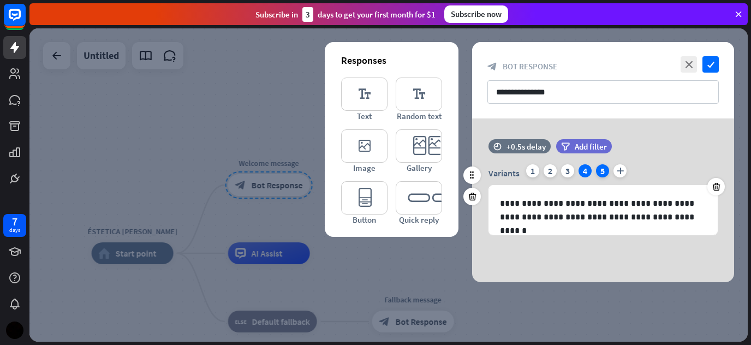
click at [602, 170] on div "5" at bounding box center [602, 170] width 13 height 13
click at [722, 191] on div at bounding box center [716, 186] width 17 height 17
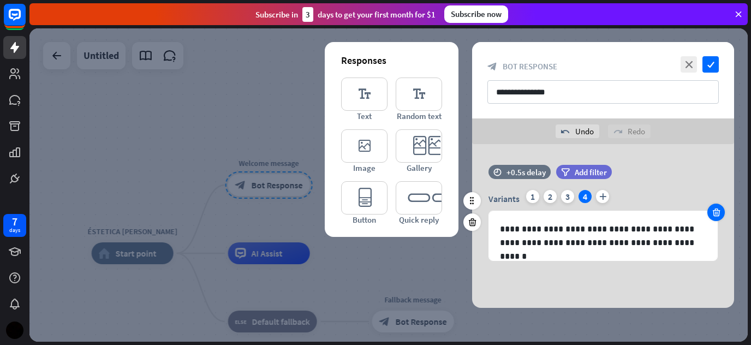
click at [717, 211] on icon at bounding box center [716, 212] width 10 height 10
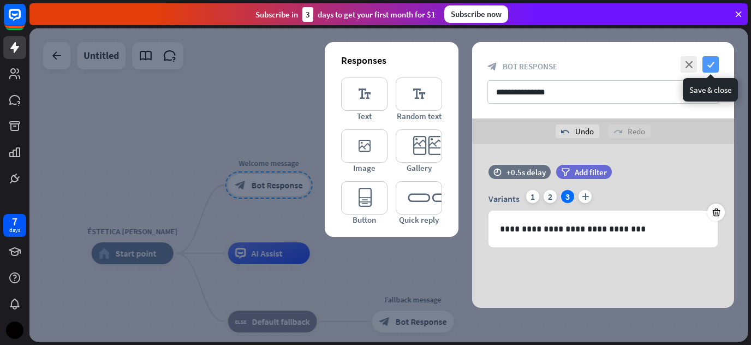
click at [714, 64] on icon "check" at bounding box center [711, 64] width 16 height 16
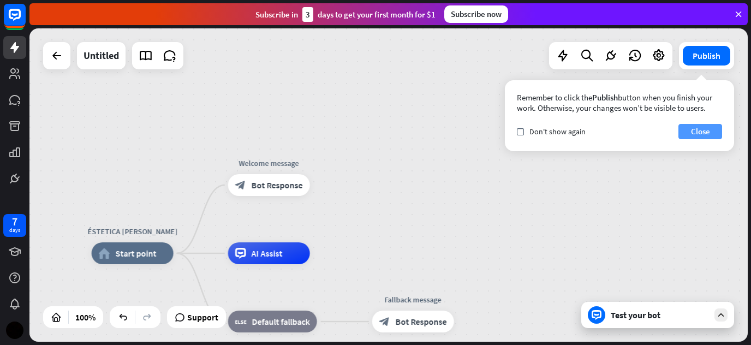
click at [688, 127] on button "Close" at bounding box center [701, 131] width 44 height 15
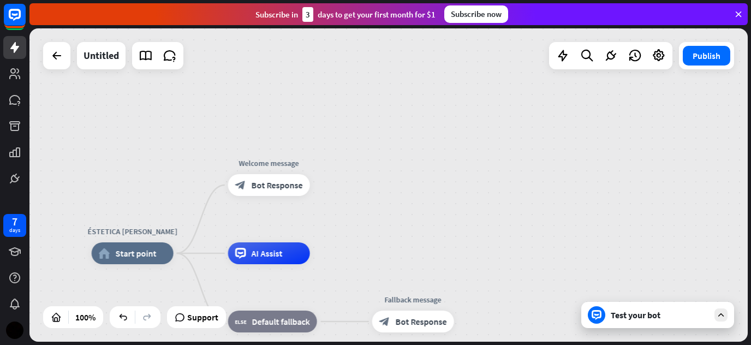
drag, startPoint x: 688, startPoint y: 127, endPoint x: 631, endPoint y: 110, distance: 60.3
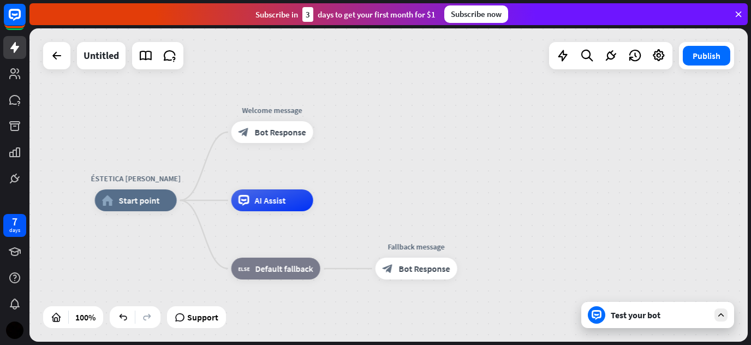
drag, startPoint x: 510, startPoint y: 163, endPoint x: 515, endPoint y: 97, distance: 66.2
click at [515, 97] on div "ÉSTETICA [PERSON_NAME] home_2 Start point Welcome message block_bot_response Bo…" at bounding box center [388, 184] width 718 height 313
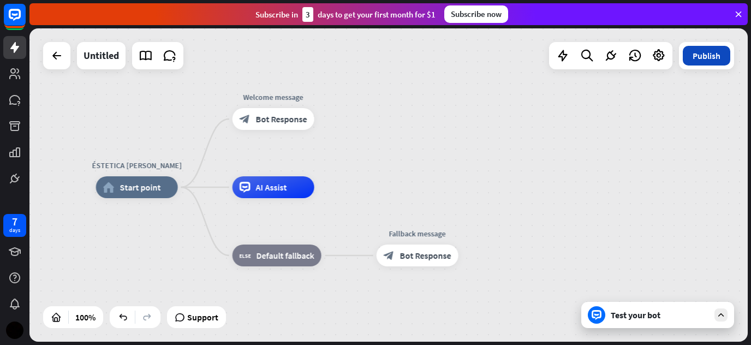
click at [692, 59] on button "Publish" at bounding box center [706, 56] width 47 height 20
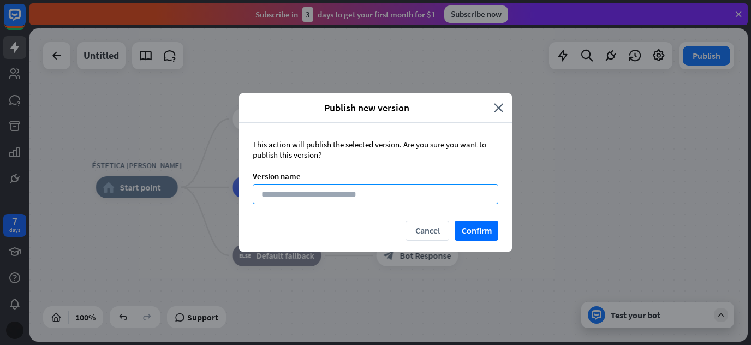
click at [434, 197] on input at bounding box center [376, 194] width 246 height 20
type input "**********"
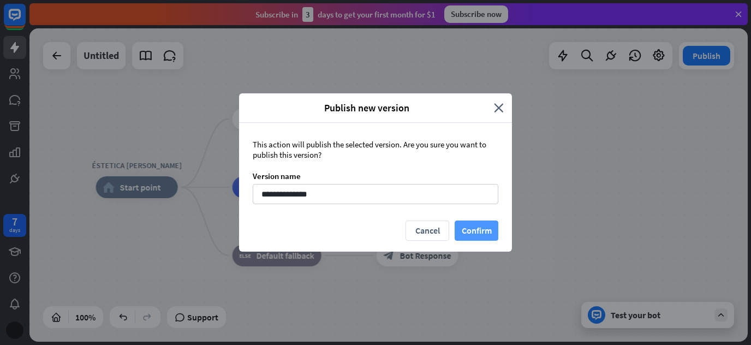
click at [477, 229] on button "Confirm" at bounding box center [477, 231] width 44 height 20
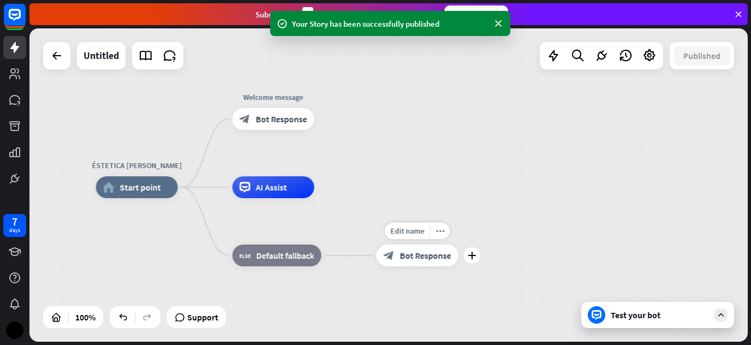
drag, startPoint x: 477, startPoint y: 229, endPoint x: 434, endPoint y: 54, distance: 179.8
click at [459, 245] on div "Edit name more_horiz plus block_bot_response Bot Response" at bounding box center [418, 256] width 82 height 22
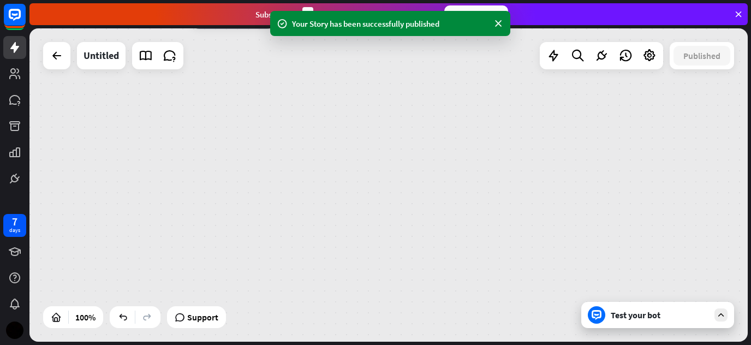
drag, startPoint x: 434, startPoint y: 54, endPoint x: 433, endPoint y: -34, distance: 87.9
click at [433, 0] on html "7 days Your Story has been successfully published close Product Help First step…" at bounding box center [375, 172] width 751 height 345
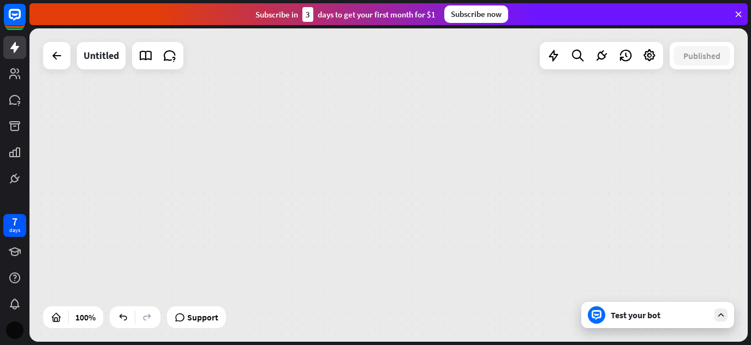
click at [22, 327] on img at bounding box center [14, 330] width 17 height 17
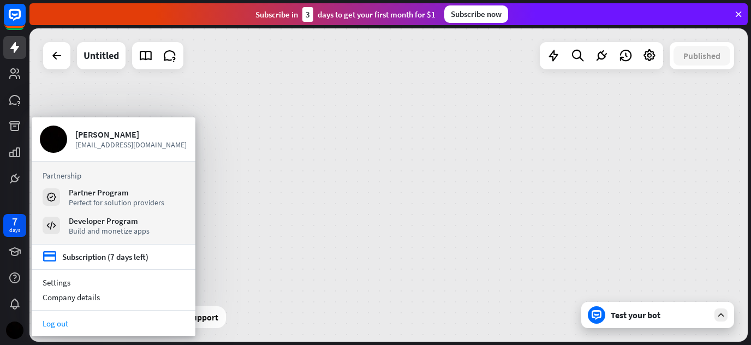
click at [79, 319] on link "Log out" at bounding box center [114, 323] width 164 height 15
